Goal: Transaction & Acquisition: Book appointment/travel/reservation

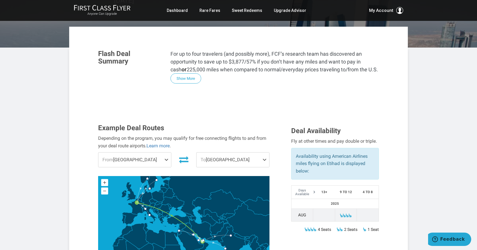
scroll to position [106, 0]
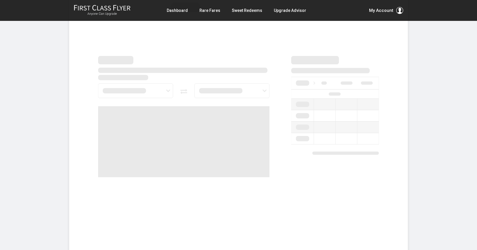
scroll to position [213, 0]
click at [351, 142] on div at bounding box center [239, 124] width 290 height 136
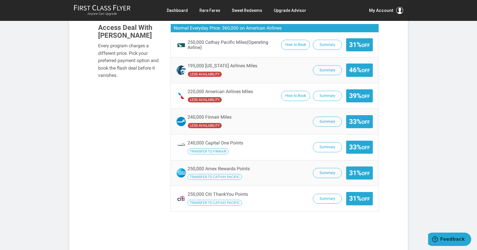
scroll to position [385, 0]
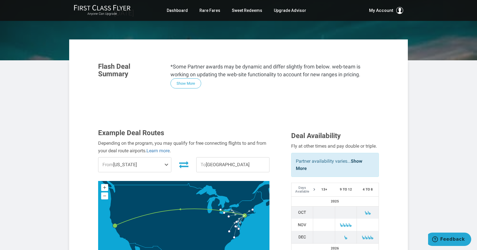
scroll to position [78, 0]
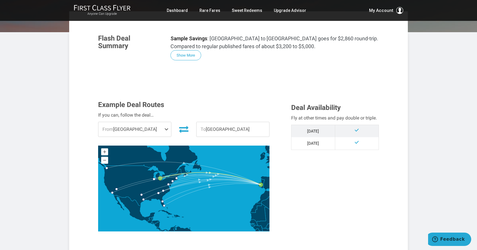
scroll to position [94, 0]
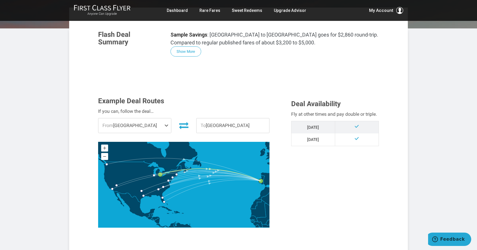
click at [137, 124] on span "From Detroit" at bounding box center [134, 125] width 73 height 14
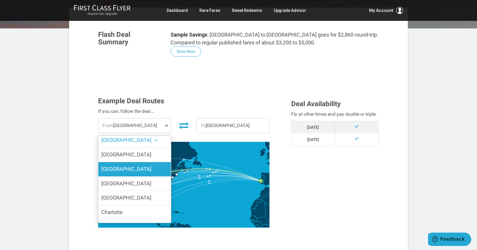
scroll to position [111, 0]
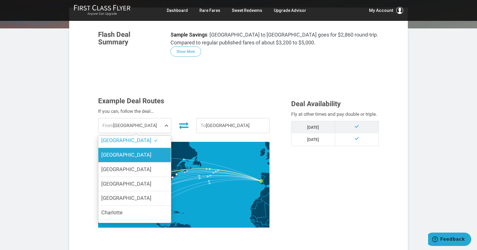
click at [134, 148] on label "[GEOGRAPHIC_DATA]" at bounding box center [134, 155] width 73 height 14
click at [0, 0] on input "[GEOGRAPHIC_DATA]" at bounding box center [0, 0] width 0 height 0
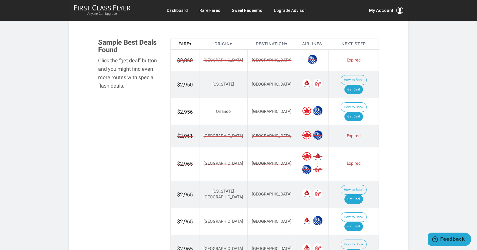
scroll to position [332, 0]
click at [362, 248] on link "Get Deal" at bounding box center [354, 252] width 19 height 9
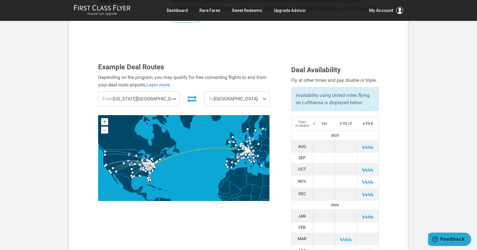
scroll to position [165, 0]
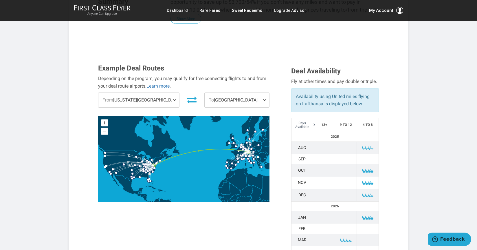
click at [127, 93] on span "From [US_STATE][GEOGRAPHIC_DATA]" at bounding box center [138, 100] width 81 height 14
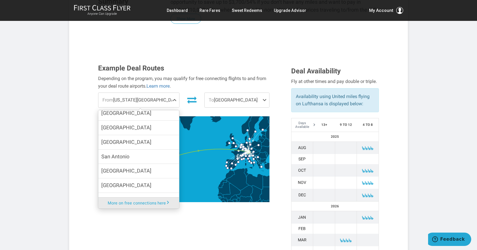
scroll to position [567, 0]
click at [128, 192] on label "[GEOGRAPHIC_DATA]" at bounding box center [138, 199] width 81 height 14
click at [0, 0] on input "[GEOGRAPHIC_DATA]" at bounding box center [0, 0] width 0 height 0
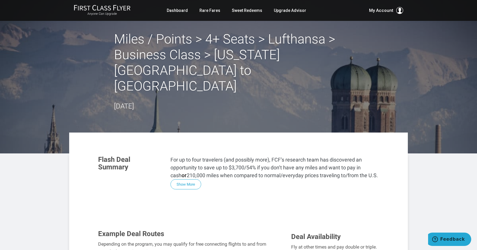
scroll to position [0, 0]
